Goal: Task Accomplishment & Management: Manage account settings

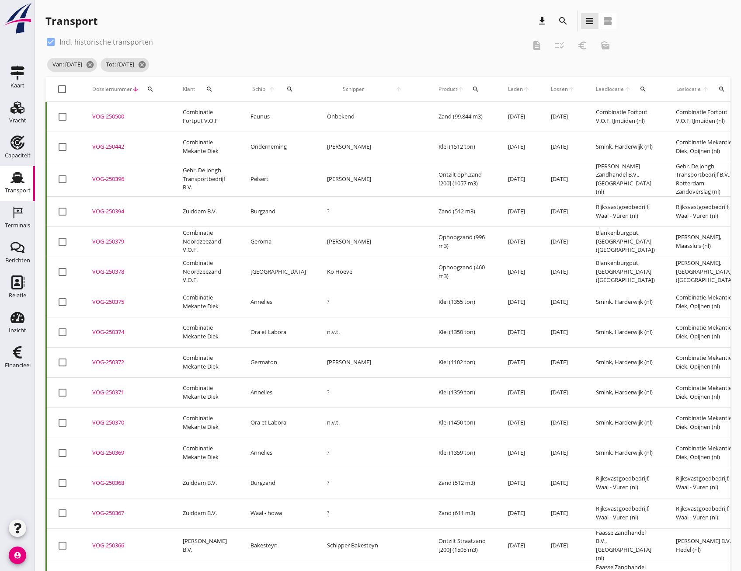
click at [153, 90] on icon "search" at bounding box center [150, 89] width 7 height 7
paste input "VOG-250327"
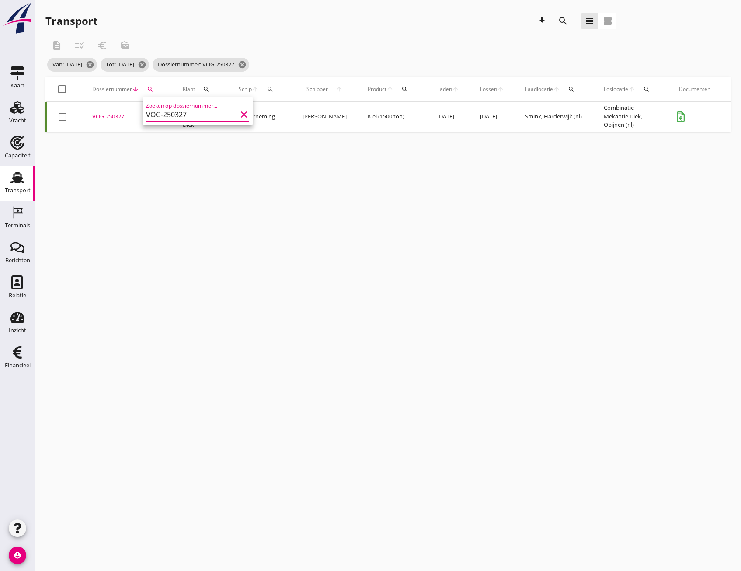
type input "VOG-250327"
click at [114, 115] on div "VOG-250327" at bounding box center [127, 116] width 70 height 9
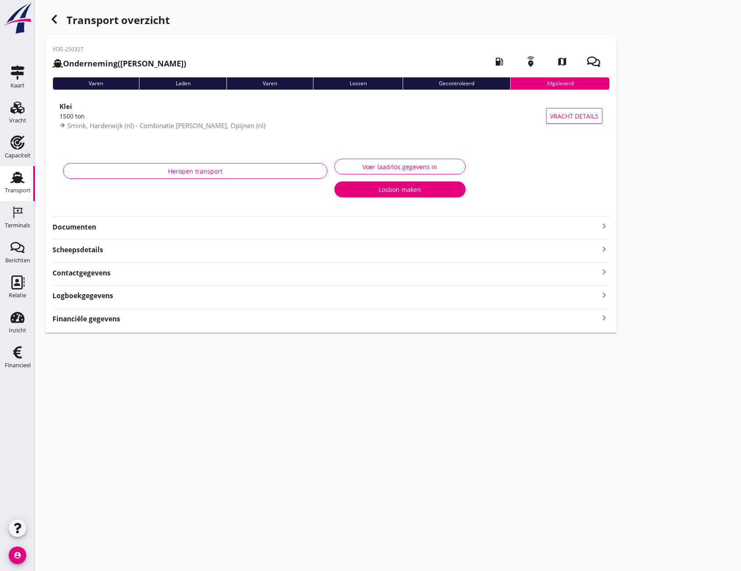
click at [603, 320] on icon "keyboard_arrow_right" at bounding box center [604, 318] width 10 height 12
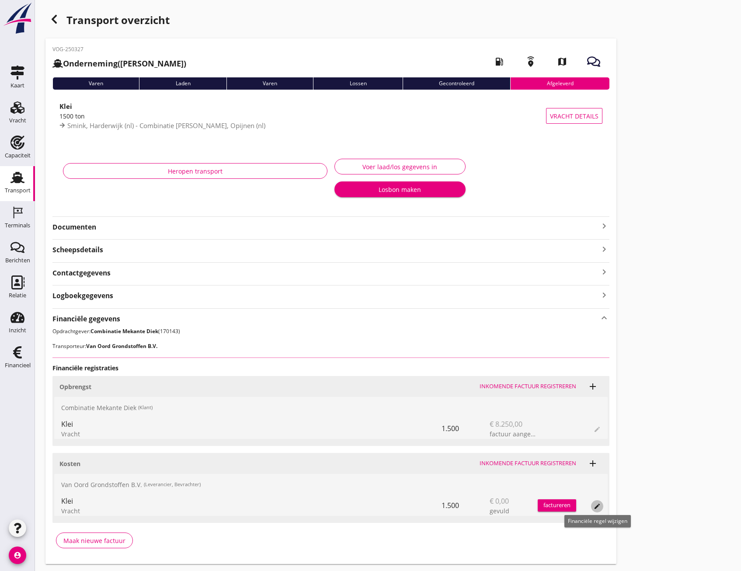
click at [598, 507] on icon "edit" at bounding box center [597, 506] width 7 height 7
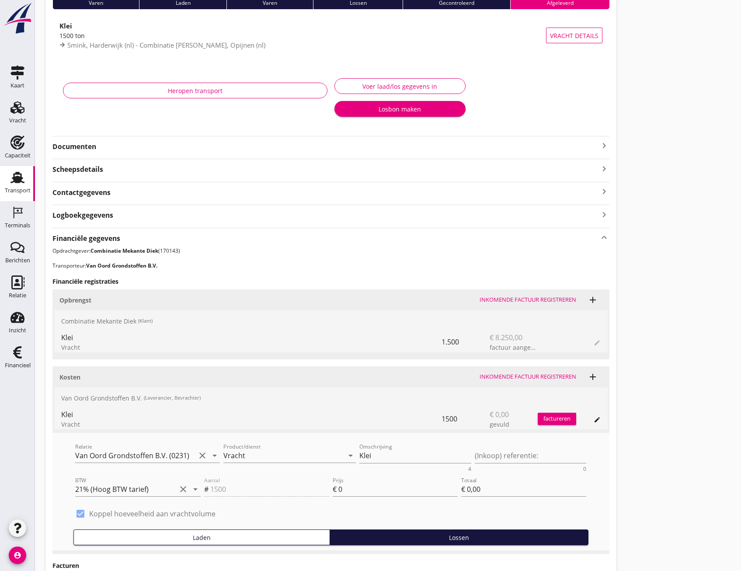
scroll to position [87, 0]
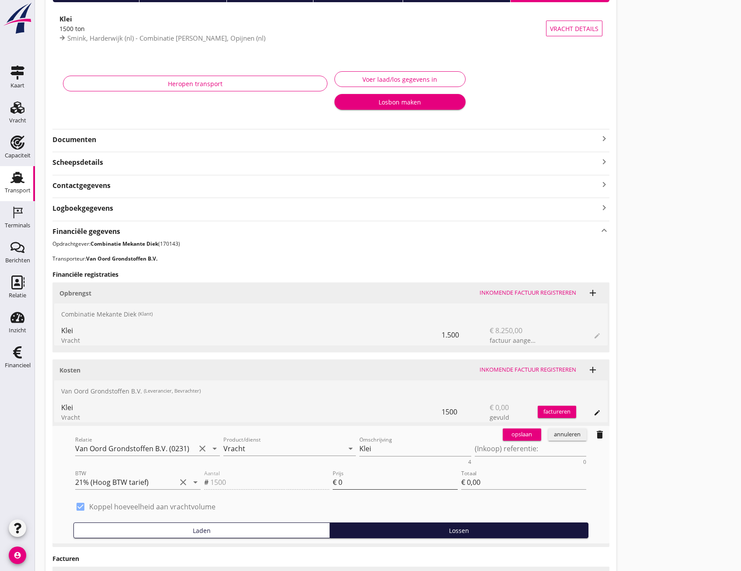
click at [346, 481] on input "0" at bounding box center [397, 482] width 119 height 14
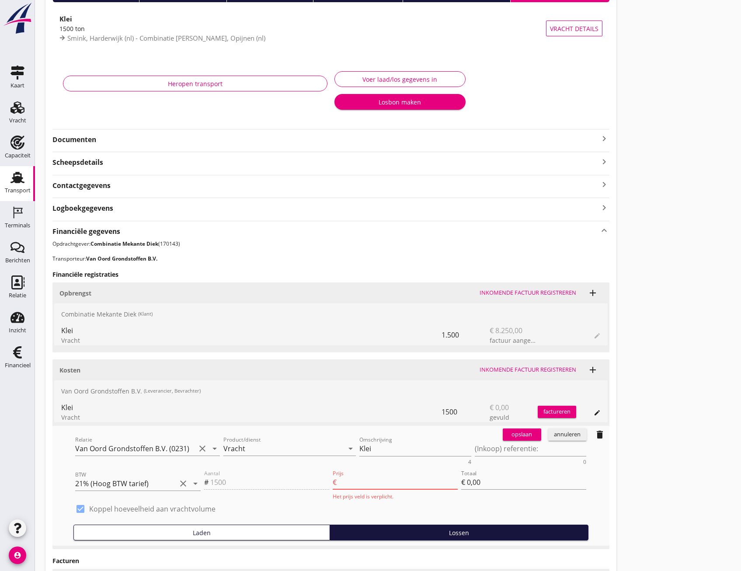
type input "4"
type input "€ 6.000,00"
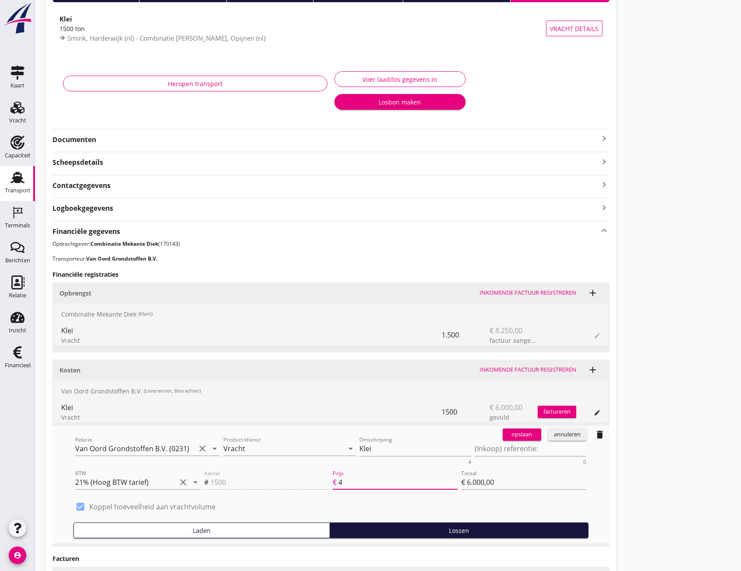
type input "4.5"
type input "€ 6.750,00"
type input "4.50"
click at [519, 434] on div "opslaan" at bounding box center [521, 434] width 31 height 9
